Goal: Task Accomplishment & Management: Use online tool/utility

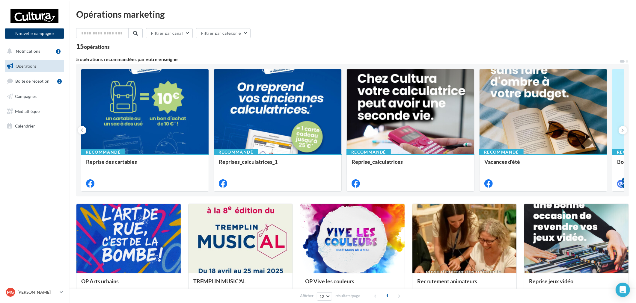
click at [31, 34] on button "Nouvelle campagne" at bounding box center [34, 33] width 59 height 10
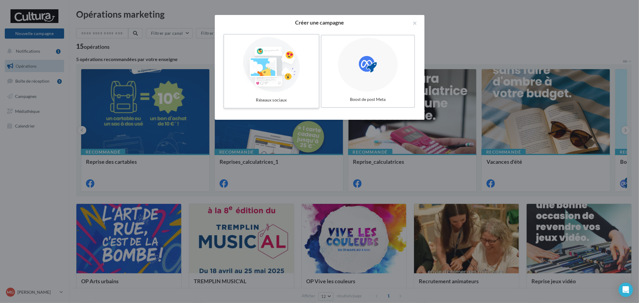
click at [282, 68] on div at bounding box center [272, 64] width 90 height 55
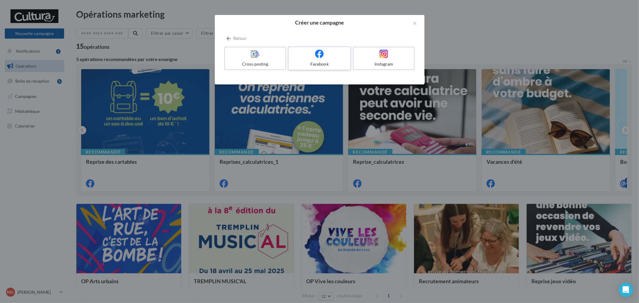
click at [317, 64] on div "Facebook" at bounding box center [319, 64] width 57 height 6
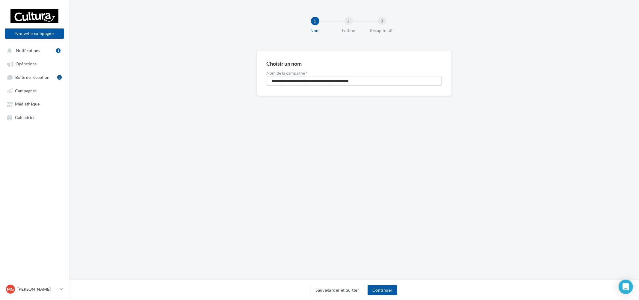
drag, startPoint x: 379, startPoint y: 80, endPoint x: 76, endPoint y: 86, distance: 303.7
click at [77, 86] on div "**********" at bounding box center [354, 82] width 570 height 65
type input "**********"
click at [373, 287] on button "Continuer" at bounding box center [383, 290] width 30 height 10
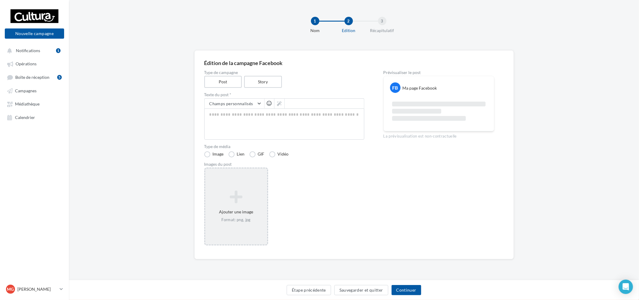
click at [237, 190] on icon at bounding box center [236, 197] width 57 height 14
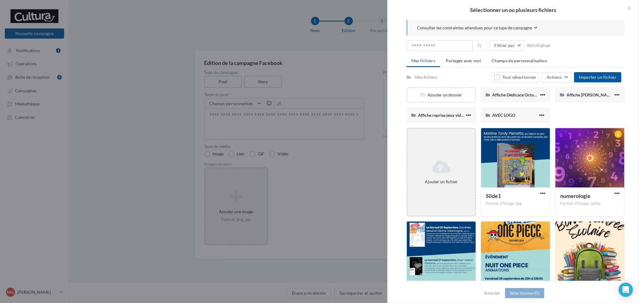
click at [446, 170] on icon at bounding box center [441, 167] width 63 height 14
click at [459, 163] on icon at bounding box center [441, 167] width 63 height 14
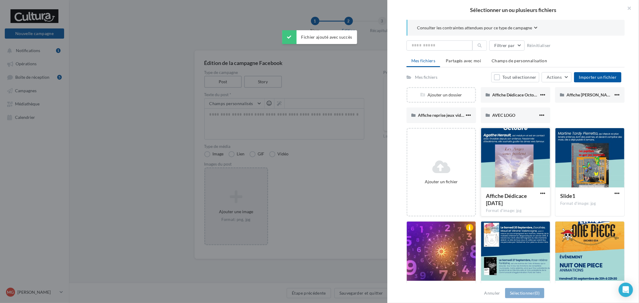
click at [500, 152] on div at bounding box center [515, 158] width 69 height 60
click at [525, 291] on button "Sélectionner (1)" at bounding box center [524, 293] width 39 height 10
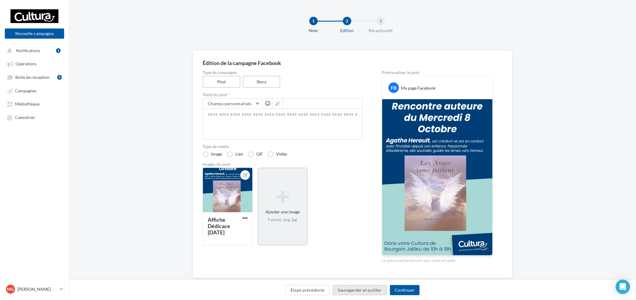
click at [354, 290] on button "Sauvegarder et quitter" at bounding box center [360, 290] width 54 height 10
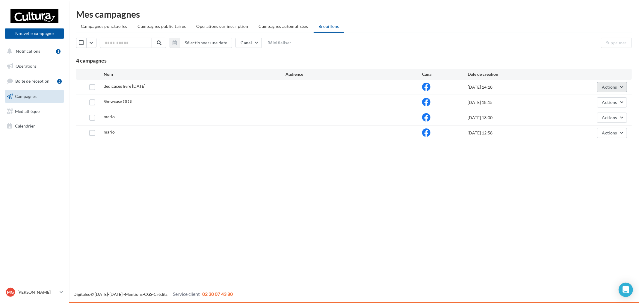
click at [617, 91] on button "Actions" at bounding box center [612, 87] width 30 height 10
click at [209, 159] on div "Nouvelle campagne Nouvelle campagne Notifications 1 Opérations Boîte de récepti…" at bounding box center [319, 151] width 639 height 303
click at [128, 86] on span "dédicaces livre [DATE]" at bounding box center [125, 86] width 42 height 5
click at [224, 43] on button "Sélectionner une date" at bounding box center [206, 43] width 52 height 10
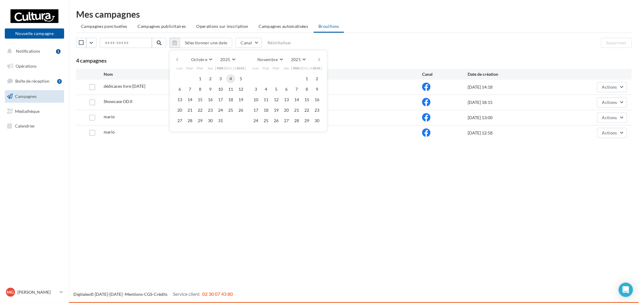
click at [233, 78] on button "4" at bounding box center [230, 78] width 9 height 9
click at [235, 76] on button "4" at bounding box center [230, 78] width 9 height 9
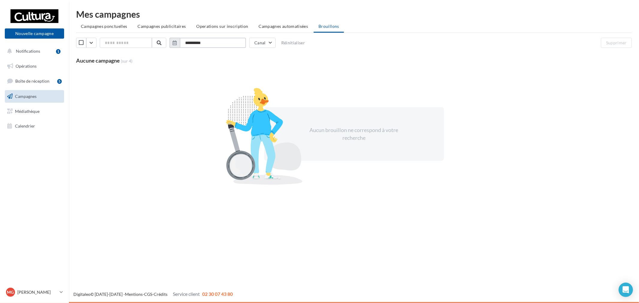
click at [227, 46] on input "**********" at bounding box center [213, 43] width 66 height 10
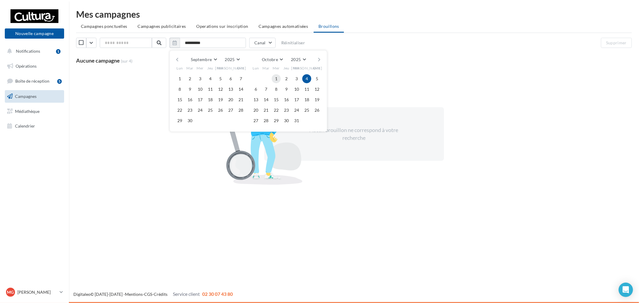
click at [281, 80] on button "1" at bounding box center [276, 78] width 9 height 9
type input "**********"
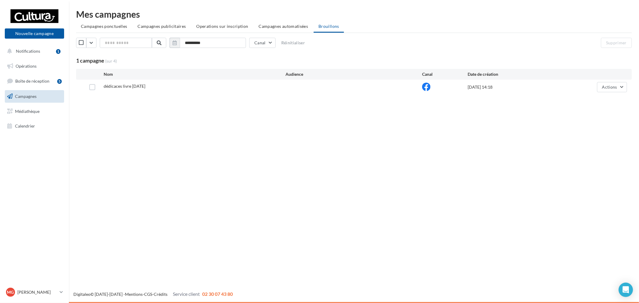
click at [156, 91] on div "dédicaces livre mercredi 8 octobre 2025 01/10/2025 14:18 Actions" at bounding box center [354, 87] width 546 height 10
click at [145, 89] on div "dédicaces livre mercredi 8 octobre 2025" at bounding box center [195, 86] width 182 height 7
click at [90, 85] on label at bounding box center [92, 87] width 6 height 6
click at [622, 84] on button "Actions" at bounding box center [612, 87] width 30 height 10
click at [413, 118] on div "Nouvelle campagne Nouvelle campagne Notifications 1 Opérations Boîte de récepti…" at bounding box center [319, 151] width 639 height 303
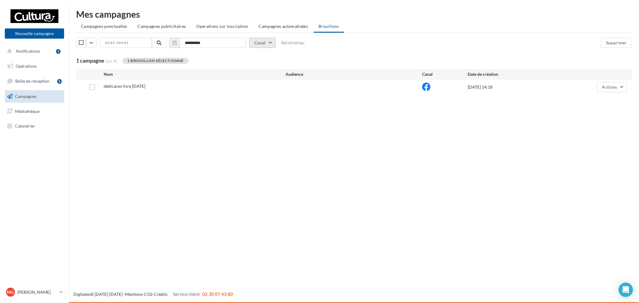
click at [264, 43] on button "Canal" at bounding box center [262, 43] width 26 height 10
click at [173, 91] on div "dédicaces livre mercredi 8 octobre 2025 01/10/2025 14:18 Actions" at bounding box center [354, 87] width 546 height 10
click at [47, 85] on link "Boîte de réception 5" at bounding box center [35, 81] width 62 height 13
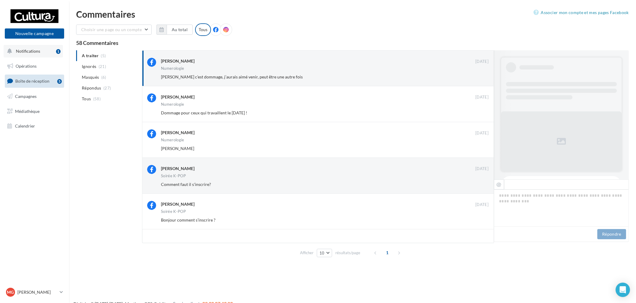
click at [45, 53] on button "Notifications 1" at bounding box center [33, 51] width 59 height 13
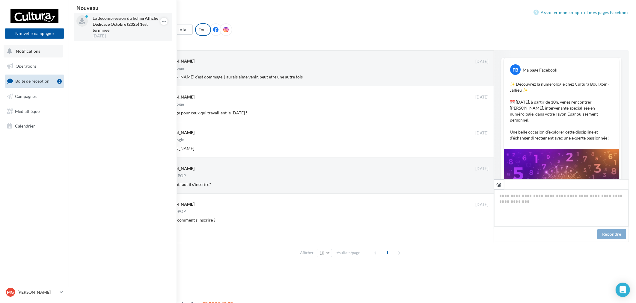
scroll to position [145, 0]
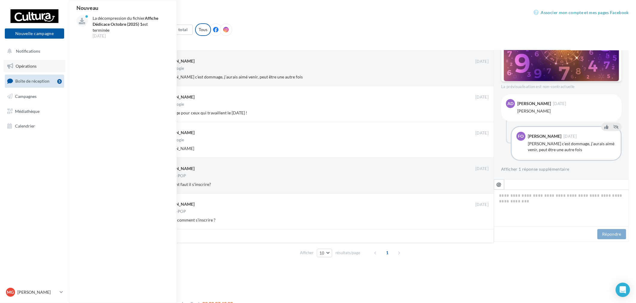
click at [18, 61] on link "Opérations" at bounding box center [35, 66] width 62 height 13
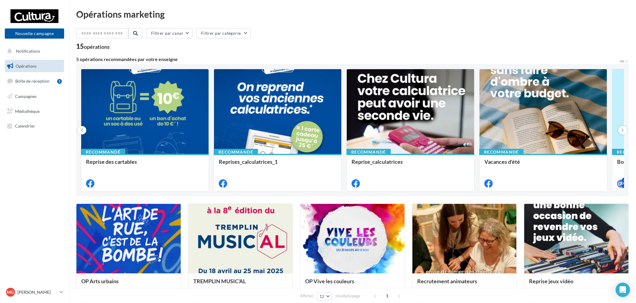
click at [25, 92] on link "Campagnes" at bounding box center [35, 96] width 62 height 13
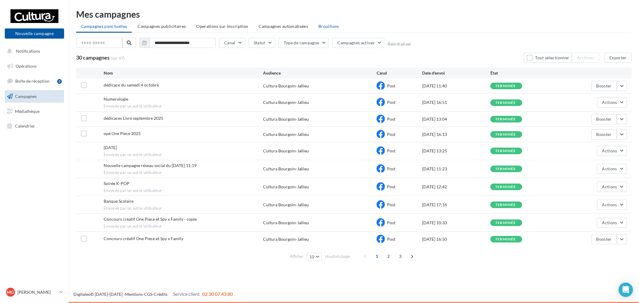
click at [328, 29] on li "Brouillons" at bounding box center [329, 26] width 30 height 11
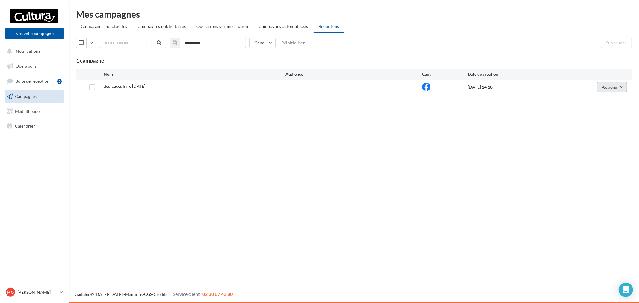
click at [618, 84] on button "Actions" at bounding box center [612, 87] width 30 height 10
click at [592, 100] on button "Editer" at bounding box center [597, 102] width 60 height 16
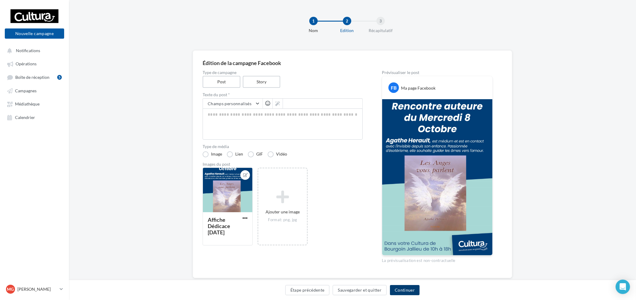
click at [410, 288] on button "Continuer" at bounding box center [405, 290] width 30 height 10
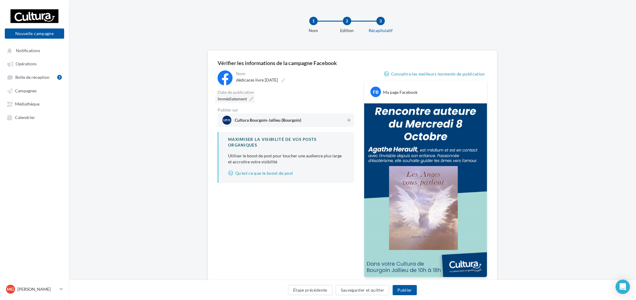
click at [246, 97] on span "Immédiatement" at bounding box center [232, 98] width 29 height 5
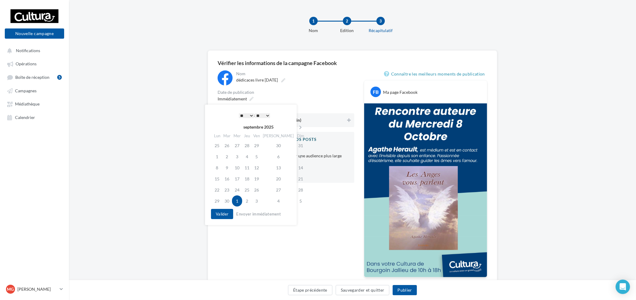
click at [317, 103] on div "Immédiatement" at bounding box center [286, 98] width 137 height 9
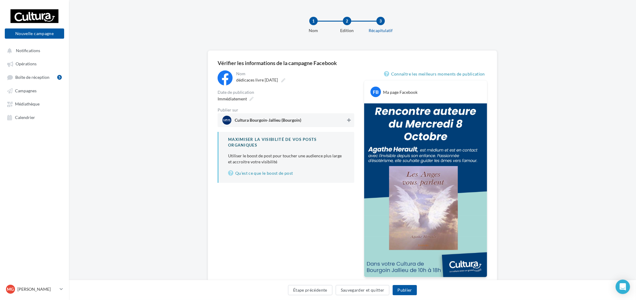
click at [348, 120] on icon at bounding box center [349, 120] width 4 height 4
click at [252, 98] on icon at bounding box center [251, 99] width 4 height 4
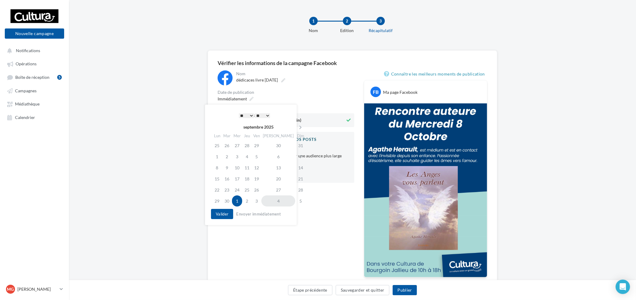
click at [272, 200] on td "4" at bounding box center [278, 200] width 34 height 11
click at [252, 115] on select "* * * * * * * * * * ** ** ** ** ** ** ** ** ** ** ** ** ** **" at bounding box center [246, 115] width 15 height 5
click at [225, 211] on button "Valider" at bounding box center [222, 214] width 22 height 10
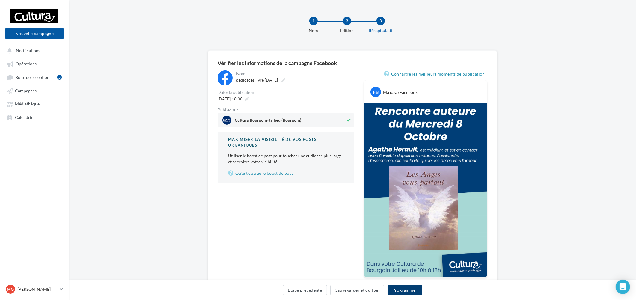
click at [412, 291] on button "Programmer" at bounding box center [405, 290] width 35 height 10
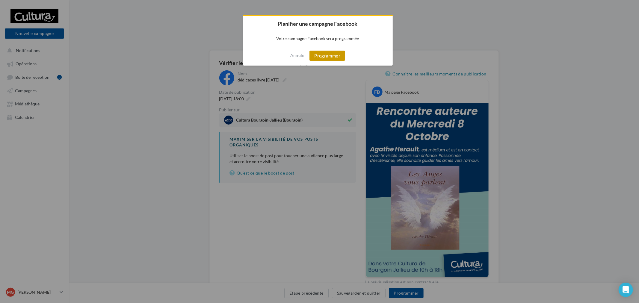
click at [330, 54] on button "Programmer" at bounding box center [328, 56] width 36 height 10
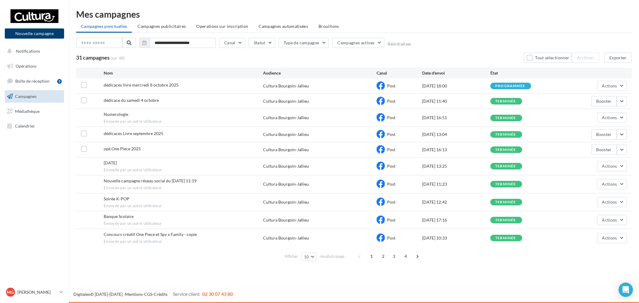
click at [43, 31] on button "Nouvelle campagne" at bounding box center [34, 33] width 59 height 10
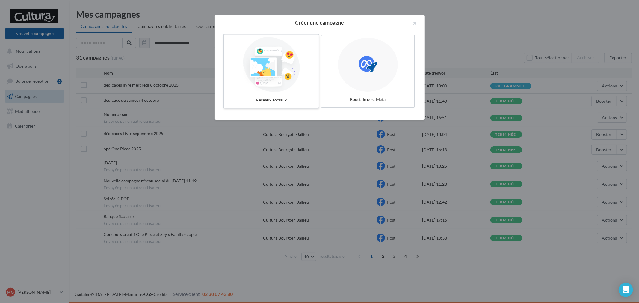
click at [271, 74] on div at bounding box center [272, 64] width 90 height 55
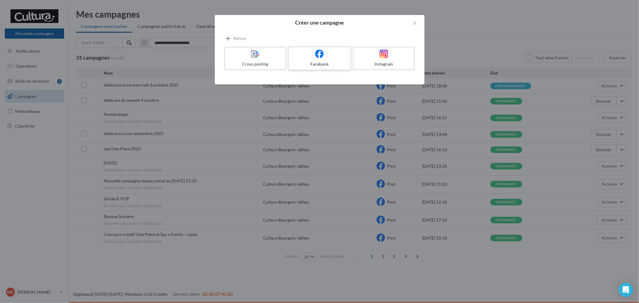
click at [330, 52] on div at bounding box center [319, 53] width 57 height 9
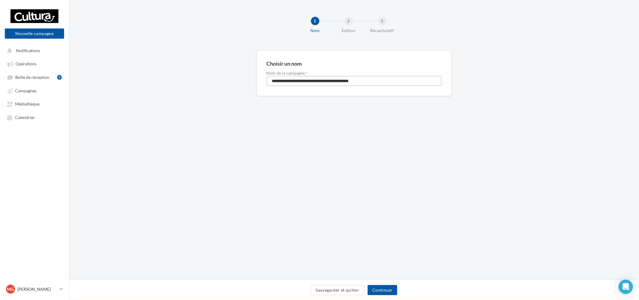
drag, startPoint x: 390, startPoint y: 80, endPoint x: 142, endPoint y: 79, distance: 247.6
click at [145, 80] on div "**********" at bounding box center [354, 82] width 570 height 65
drag, startPoint x: 319, startPoint y: 81, endPoint x: 302, endPoint y: 78, distance: 17.7
click at [302, 78] on input "**********" at bounding box center [354, 81] width 175 height 10
click at [314, 80] on input "**********" at bounding box center [354, 81] width 175 height 10
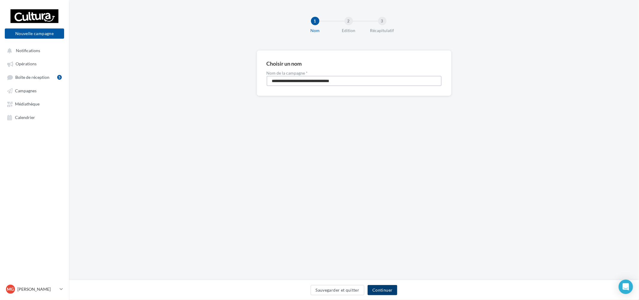
type input "**********"
click at [381, 294] on button "Continuer" at bounding box center [383, 290] width 30 height 10
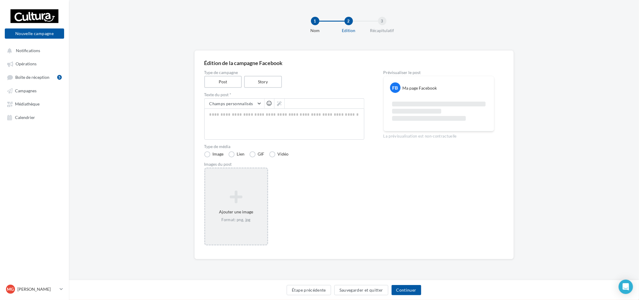
click at [250, 237] on div "Ajouter une image Format: png, jpg" at bounding box center [236, 207] width 64 height 78
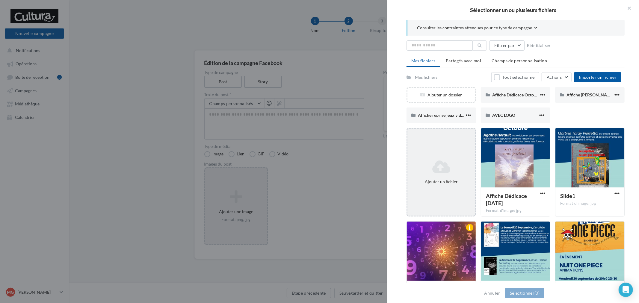
click at [458, 145] on div "Ajouter un fichier" at bounding box center [442, 172] width 70 height 89
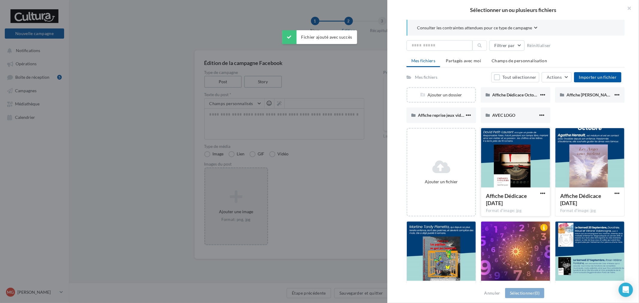
click at [498, 176] on div at bounding box center [515, 158] width 69 height 60
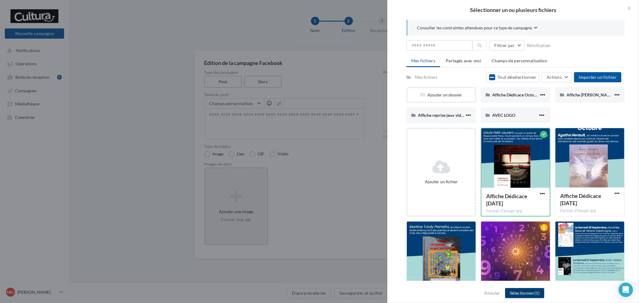
click at [522, 291] on button "Sélectionner (1)" at bounding box center [524, 293] width 39 height 10
